Goal: Check status: Check status

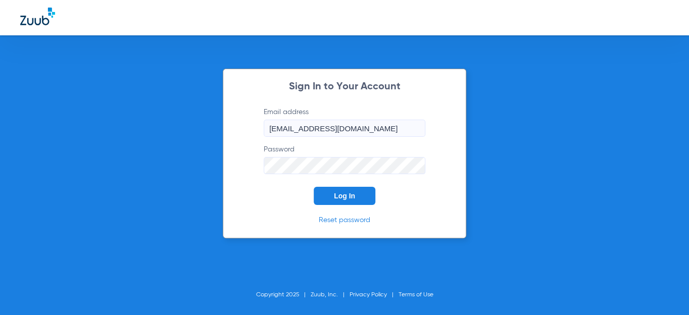
click at [354, 194] on span "Log In" at bounding box center [344, 196] width 21 height 8
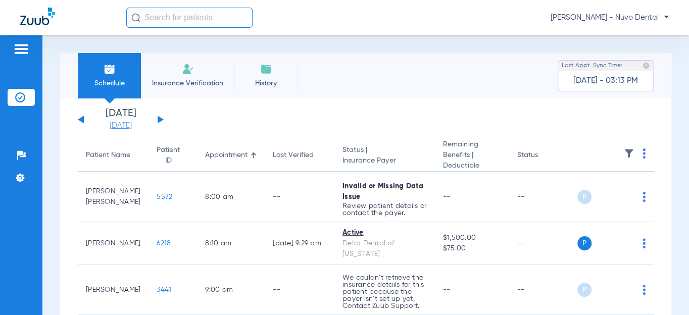
click at [106, 127] on link "[DATE]" at bounding box center [120, 126] width 61 height 10
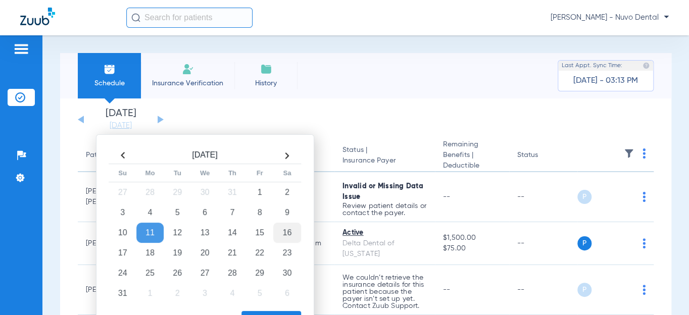
click at [283, 233] on td "16" at bounding box center [286, 233] width 27 height 20
click at [280, 311] on button "Apply" at bounding box center [271, 321] width 60 height 20
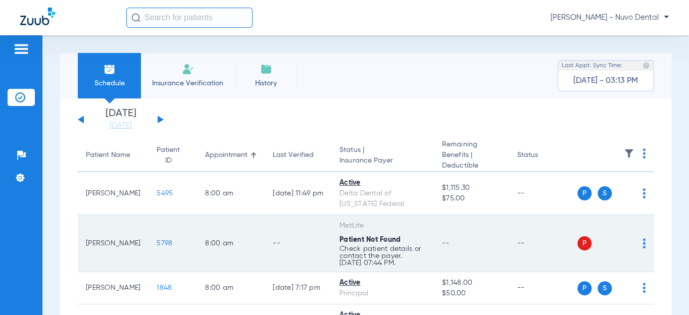
scroll to position [91, 0]
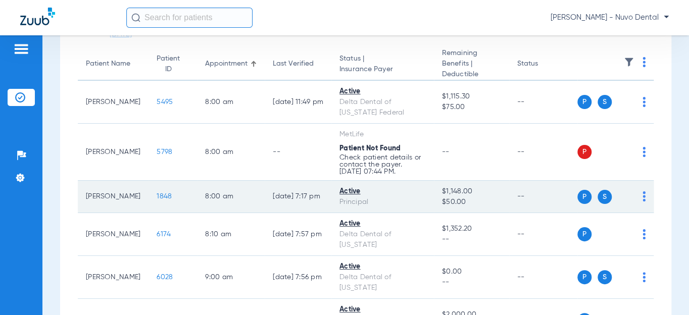
click at [157, 197] on span "1848" at bounding box center [164, 196] width 15 height 7
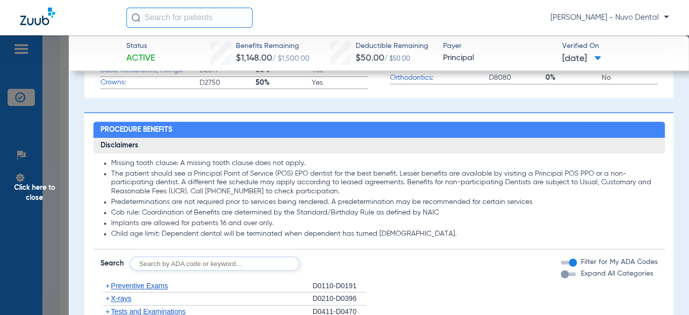
scroll to position [551, 0]
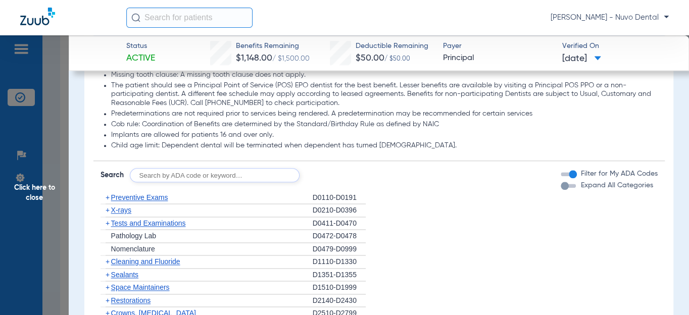
drag, startPoint x: 235, startPoint y: 166, endPoint x: 233, endPoint y: 173, distance: 7.4
click at [235, 166] on form "Search Filter for My ADA Codes Expand All Categories" at bounding box center [378, 171] width 571 height 21
click at [225, 179] on input "text" at bounding box center [215, 175] width 170 height 14
type input "D8090, D9944"
click button "Search" at bounding box center [337, 175] width 40 height 14
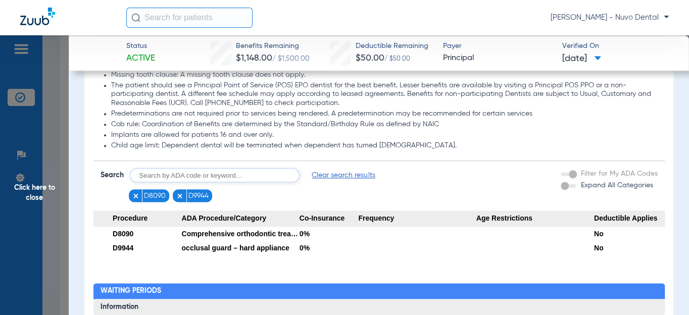
scroll to position [596, 0]
